Goal: Task Accomplishment & Management: Use online tool/utility

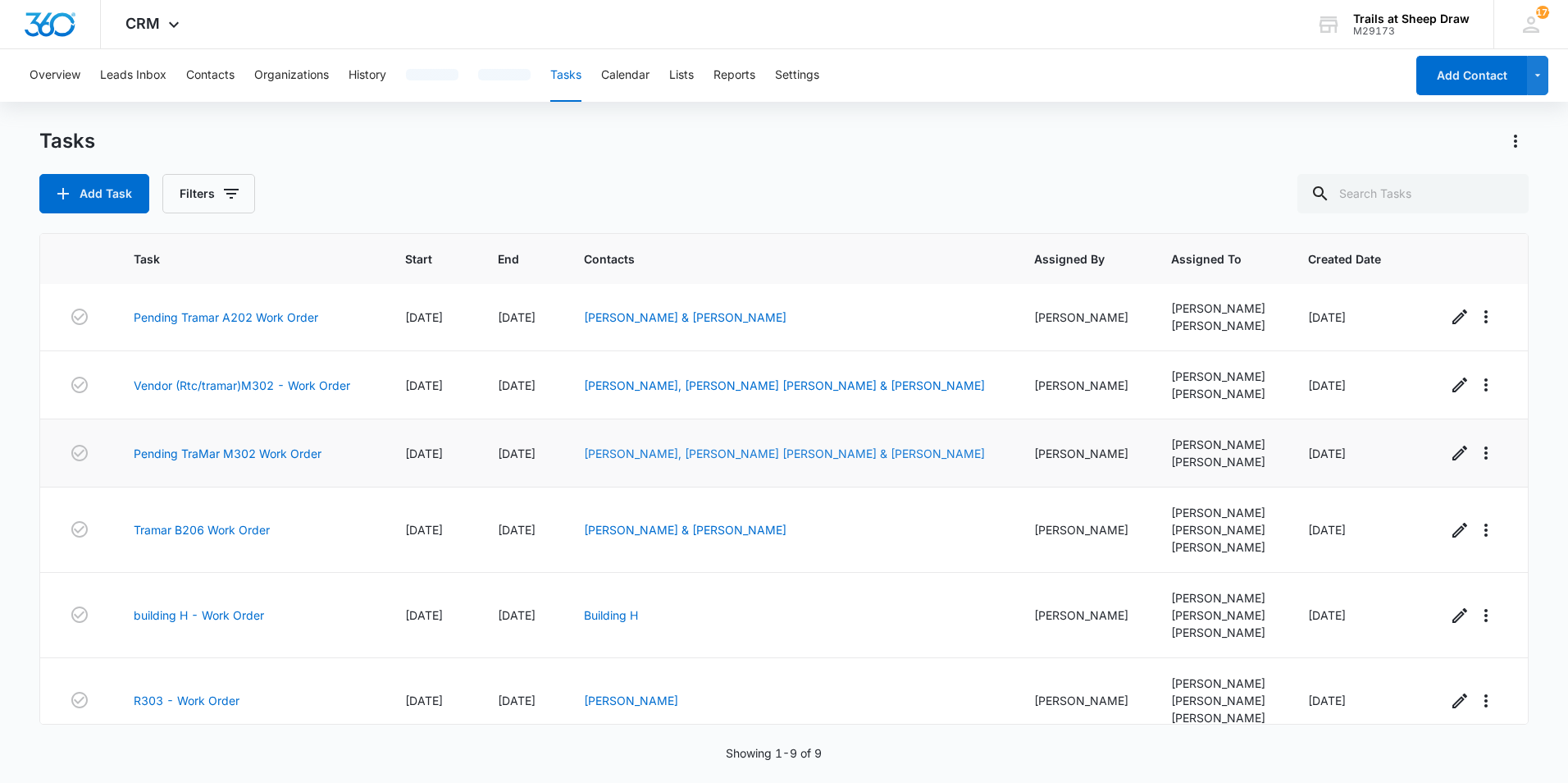
scroll to position [225, 0]
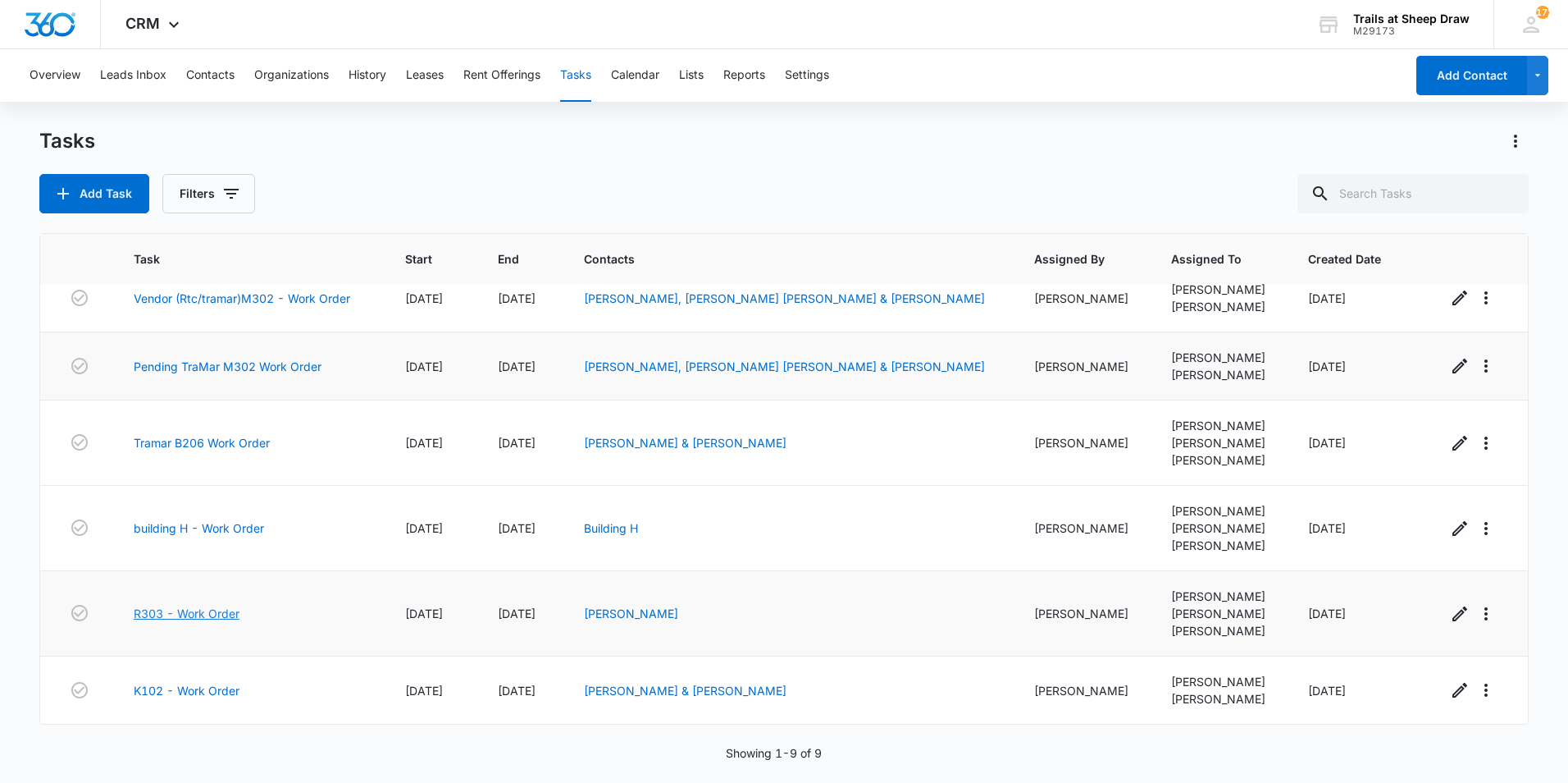
click at [211, 614] on link "R303 - Work Order" at bounding box center [186, 613] width 105 height 17
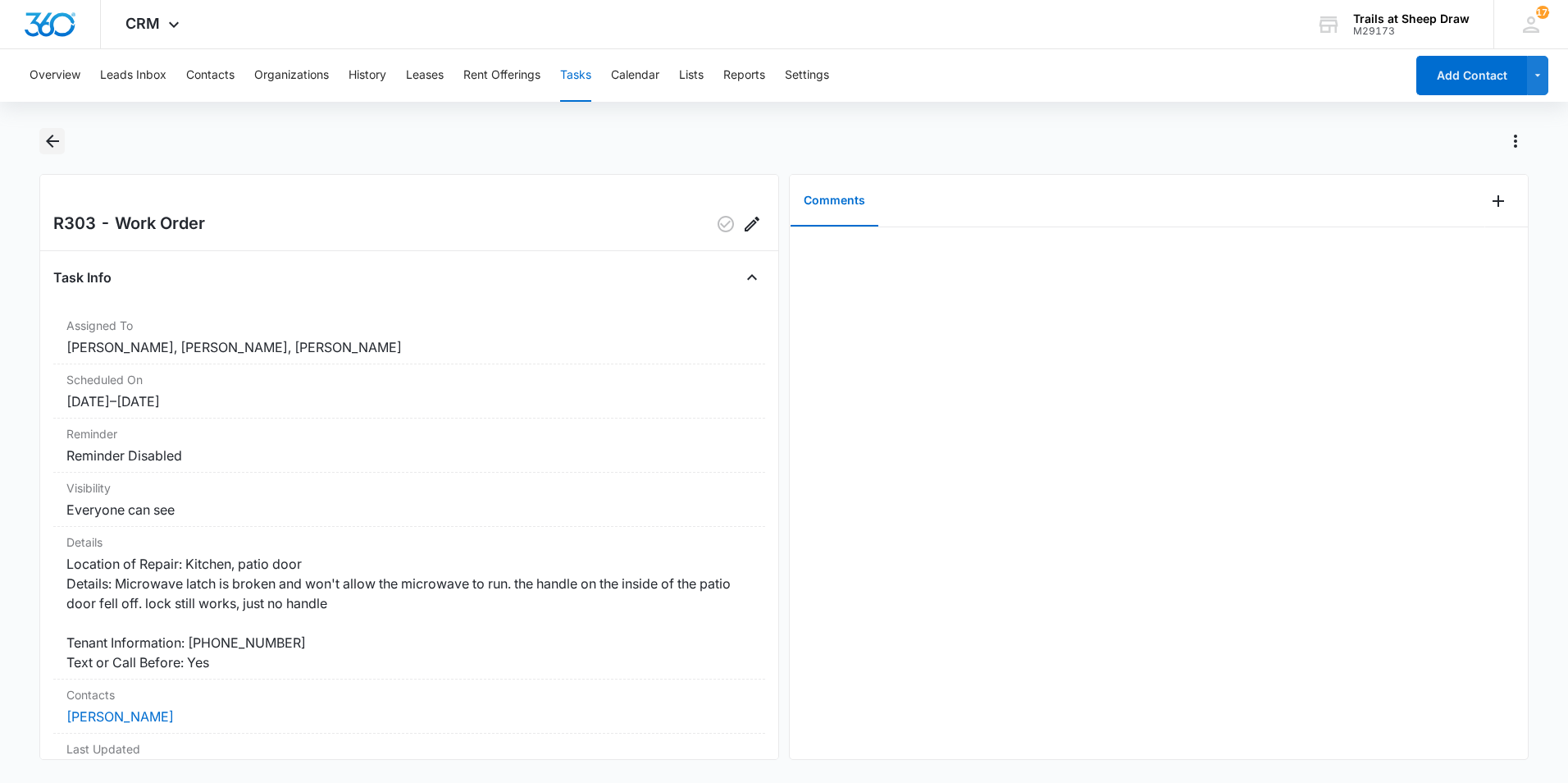
click at [47, 143] on icon "Back" at bounding box center [53, 141] width 20 height 20
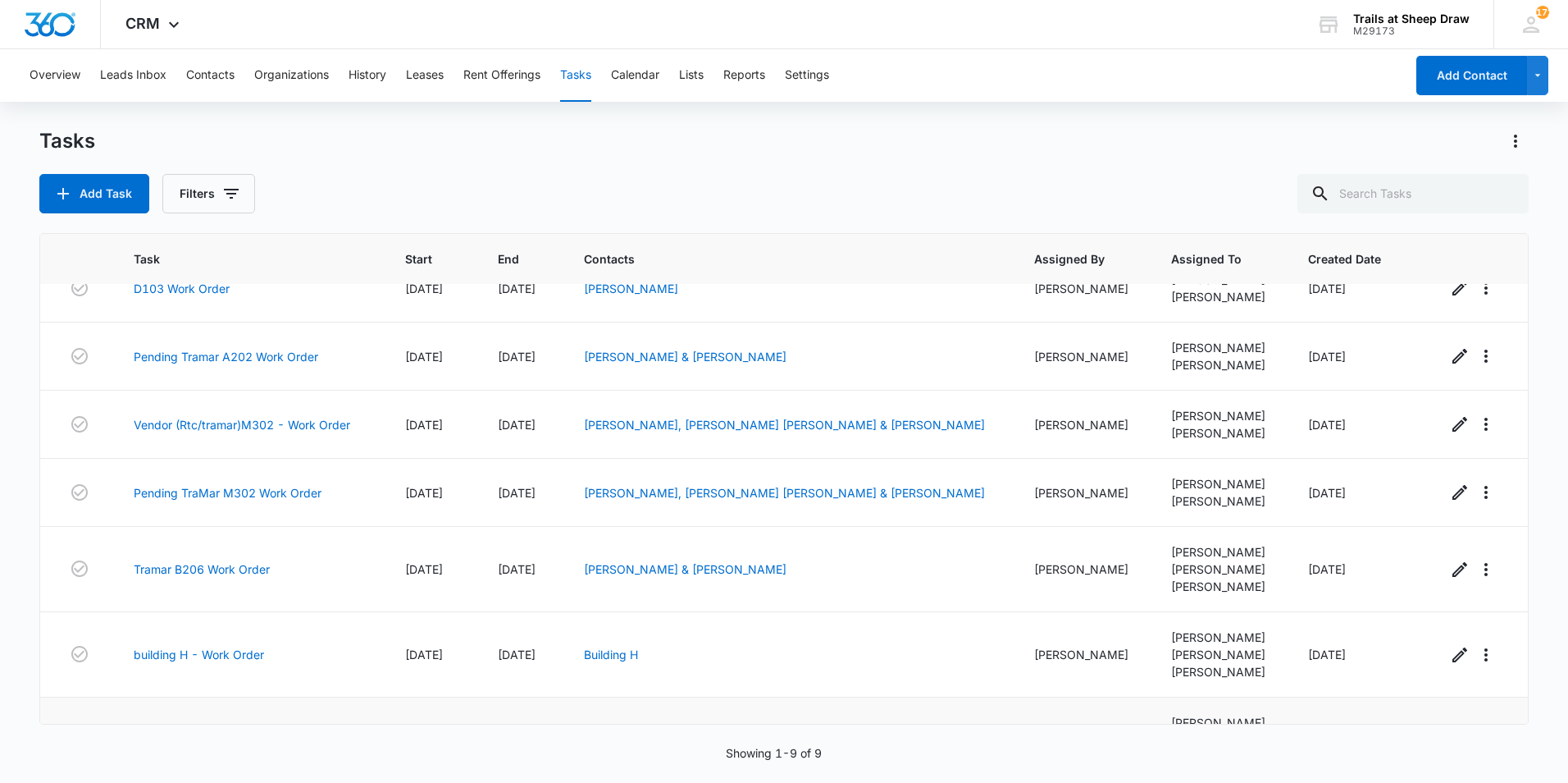
scroll to position [225, 0]
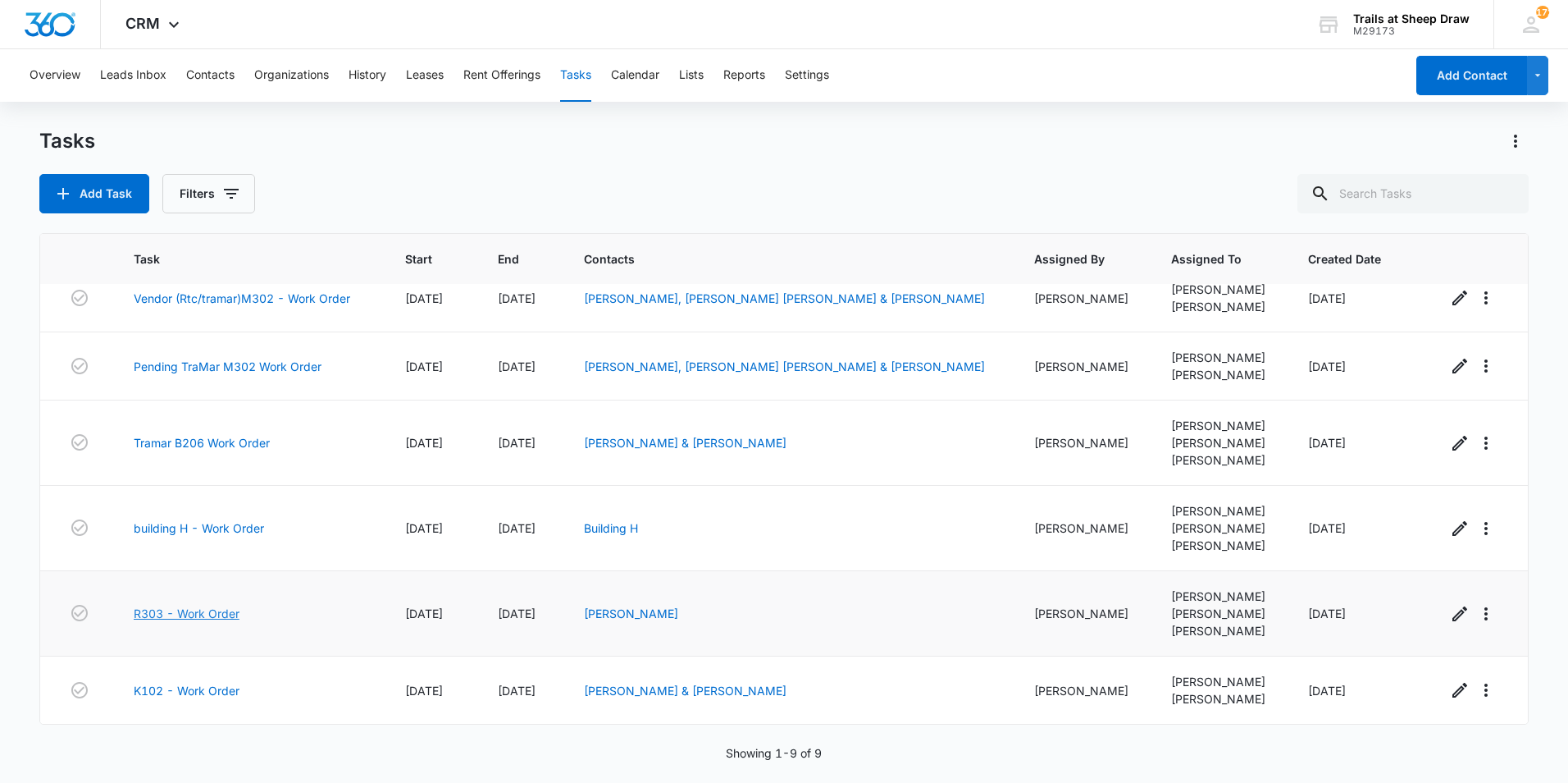
click at [229, 617] on link "R303 - Work Order" at bounding box center [186, 613] width 105 height 17
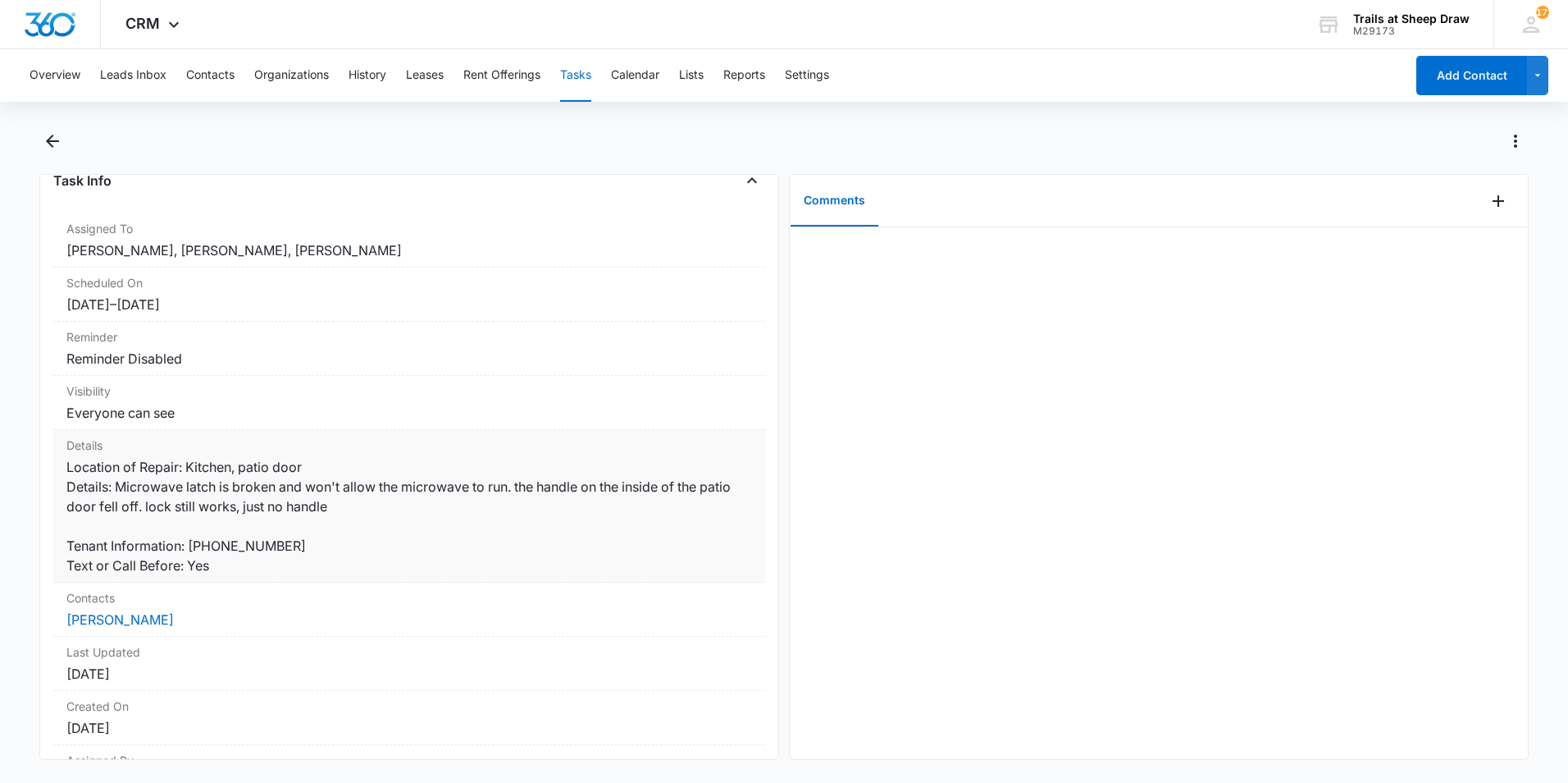
scroll to position [196, 0]
